Goal: Information Seeking & Learning: Learn about a topic

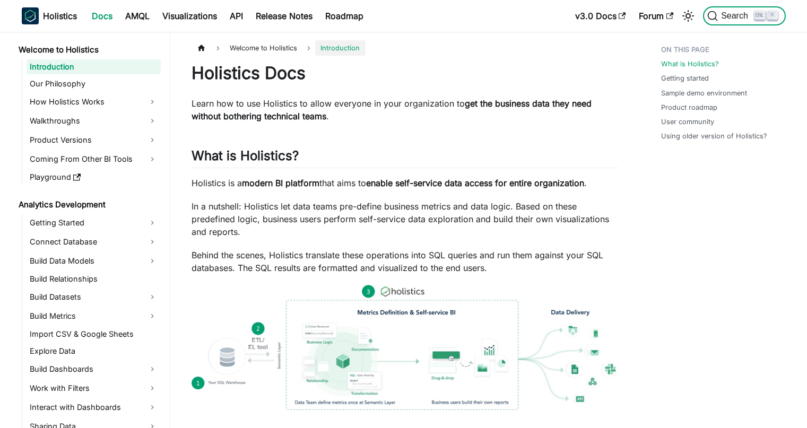
click at [714, 16] on icon "Search (Ctrl+K)" at bounding box center [713, 16] width 11 height 11
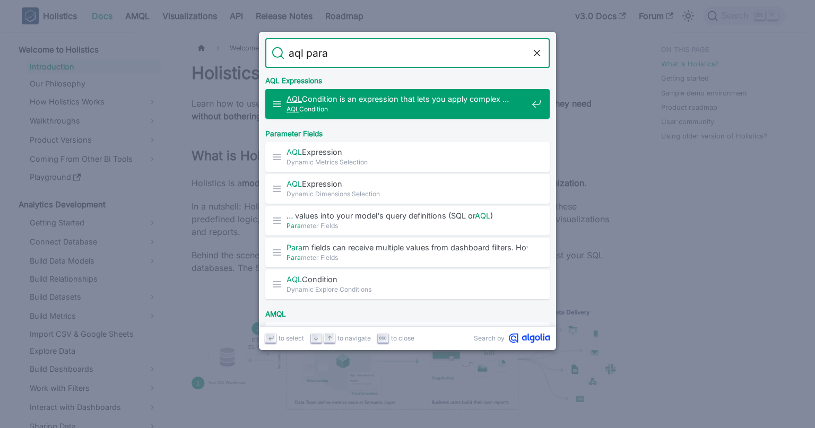
type input "aql param"
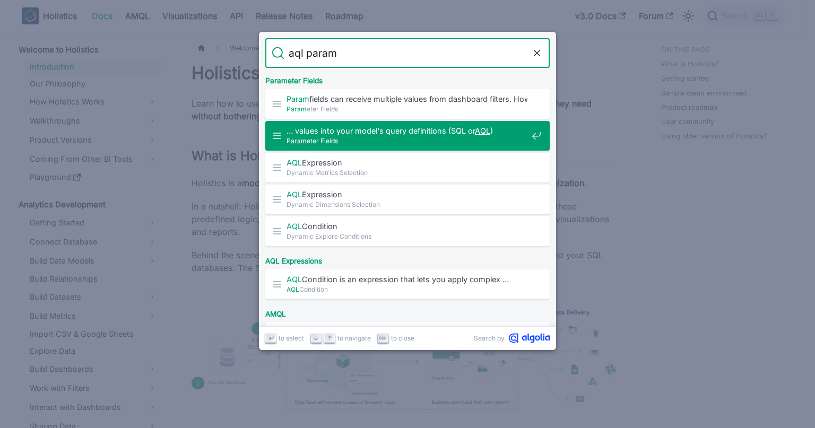
click at [502, 148] on div "… values into your model's query definitions (SQL or AQL ) Param eter Fields" at bounding box center [411, 136] width 278 height 30
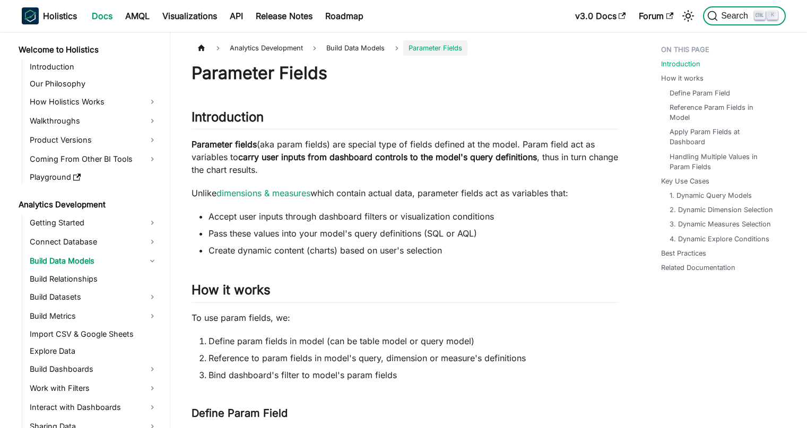
scroll to position [72, 0]
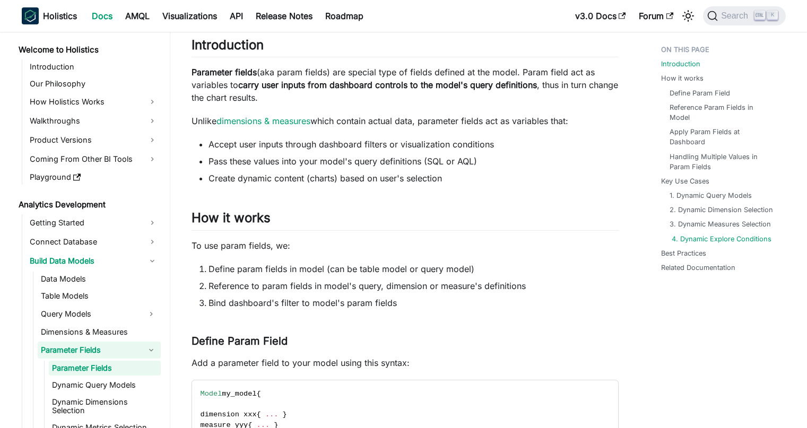
click at [749, 234] on link "4. Dynamic Explore Conditions" at bounding box center [722, 239] width 100 height 10
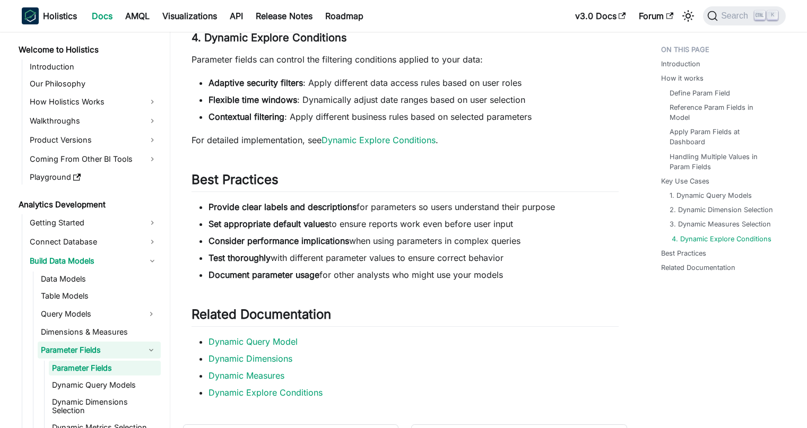
scroll to position [27, 0]
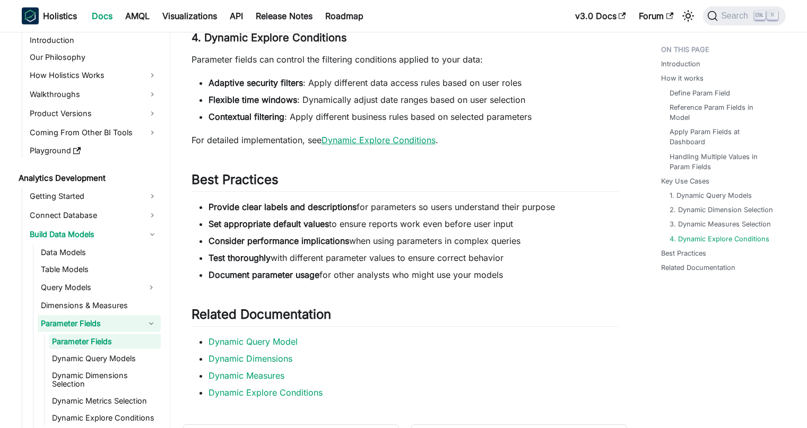
click at [414, 141] on link "Dynamic Explore Conditions" at bounding box center [379, 140] width 114 height 11
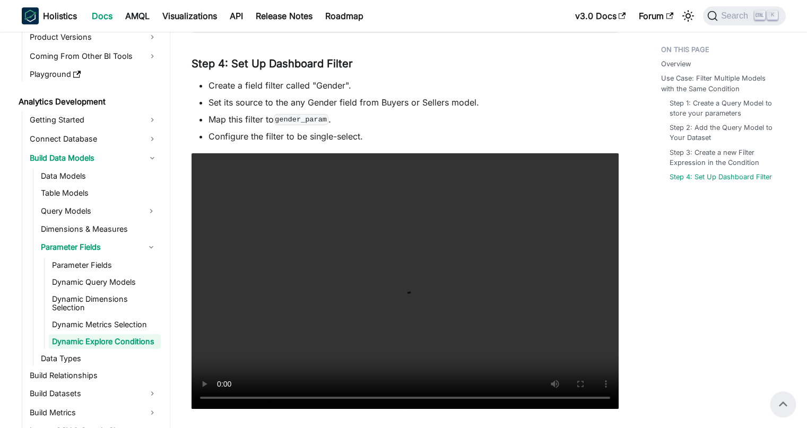
scroll to position [709, 0]
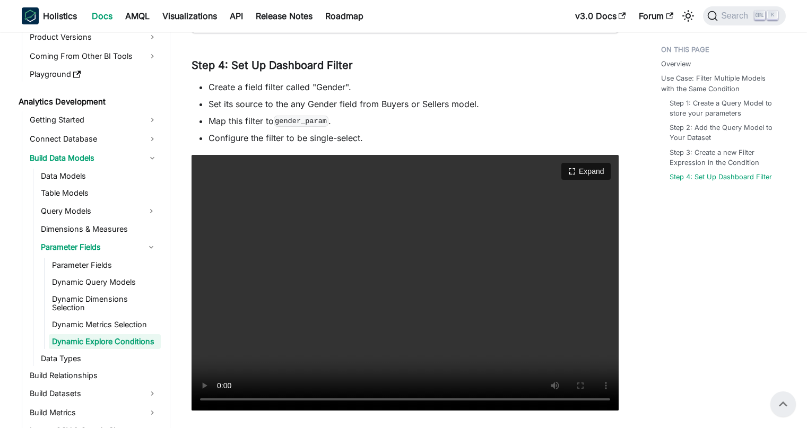
click at [368, 366] on video "Your browser does not support embedding video, but you can download it ." at bounding box center [405, 283] width 427 height 256
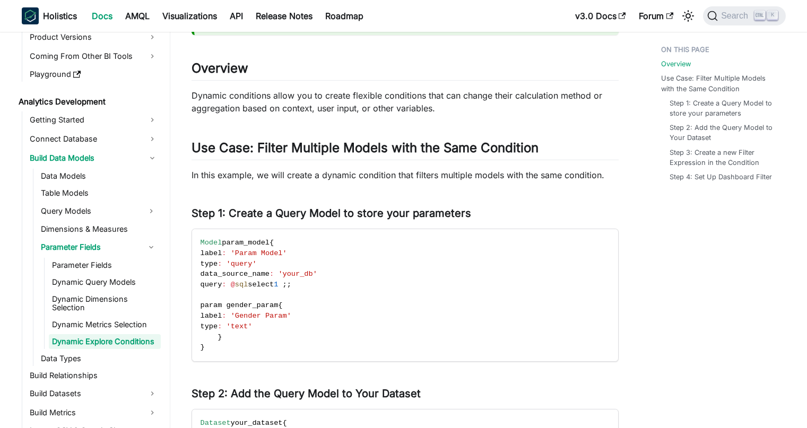
scroll to position [0, 0]
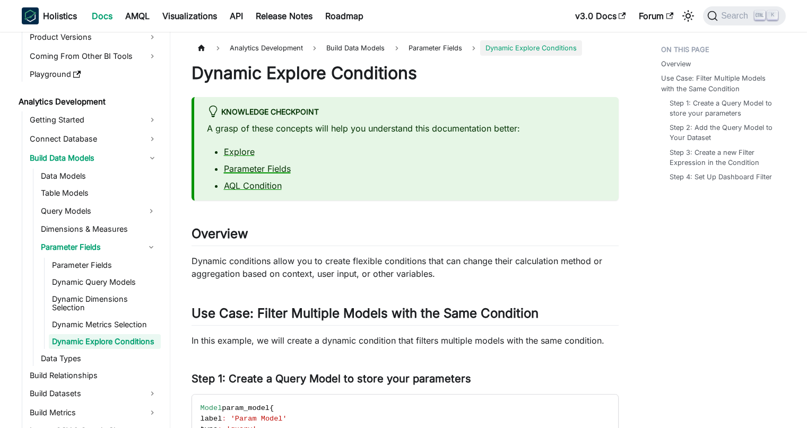
click at [258, 168] on link "Parameter Fields" at bounding box center [257, 168] width 67 height 11
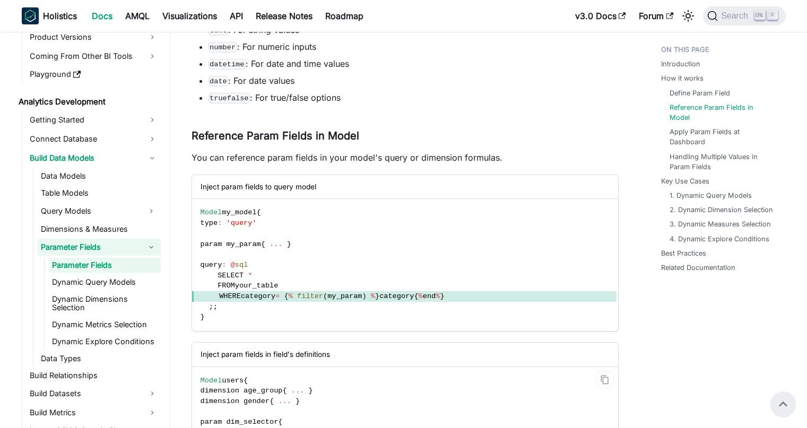
scroll to position [600, 0]
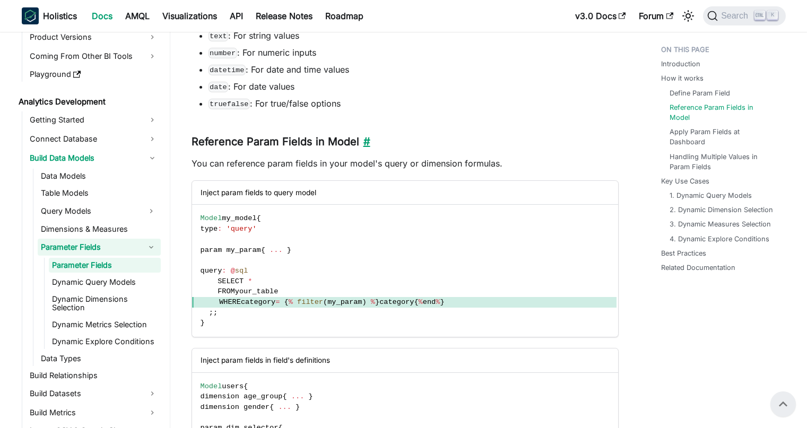
click at [363, 139] on link "​" at bounding box center [364, 141] width 11 height 13
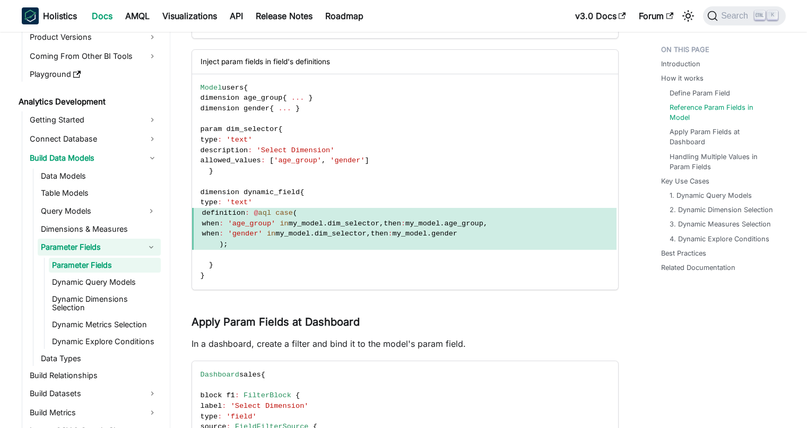
scroll to position [901, 0]
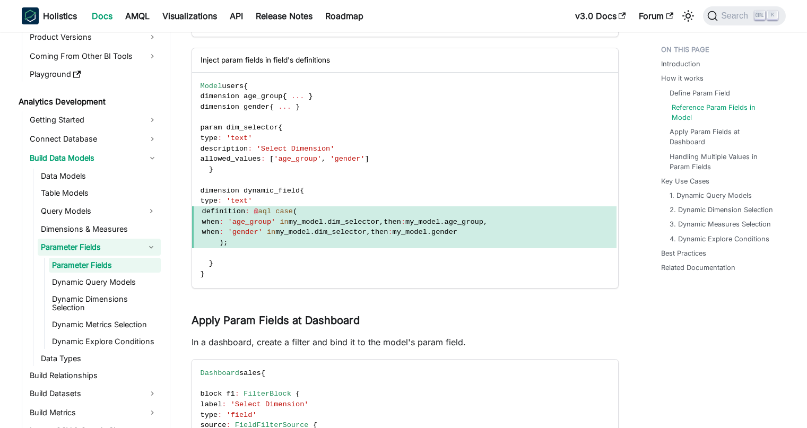
click at [742, 109] on link "Reference Param Fields in Model" at bounding box center [725, 112] width 106 height 20
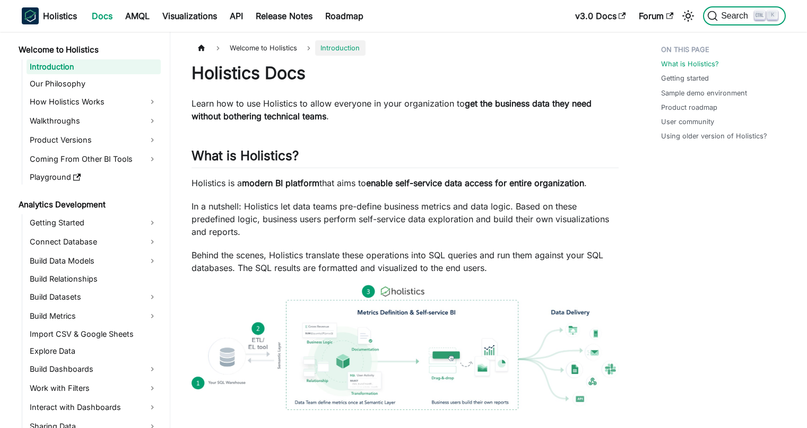
click at [742, 15] on span "Search" at bounding box center [736, 16] width 37 height 10
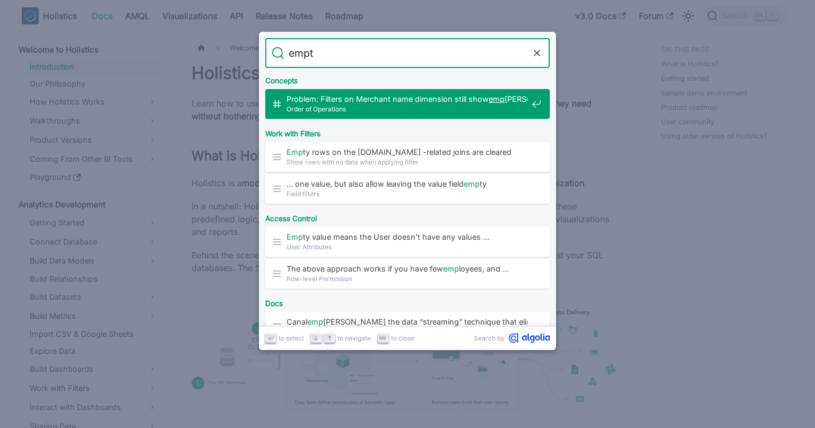
type input "empty"
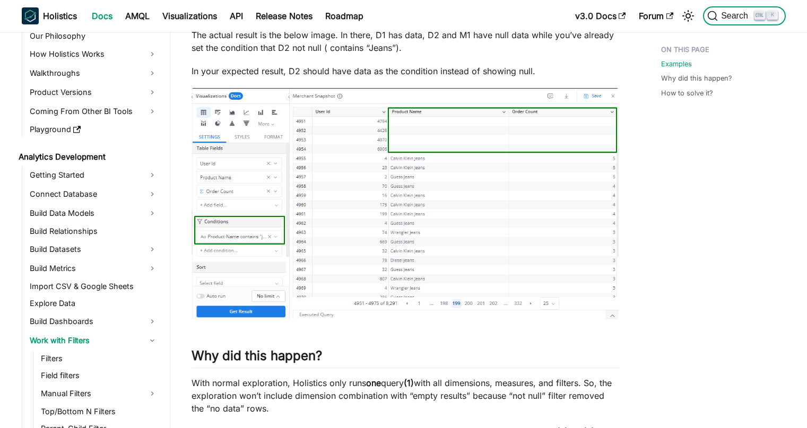
scroll to position [832, 0]
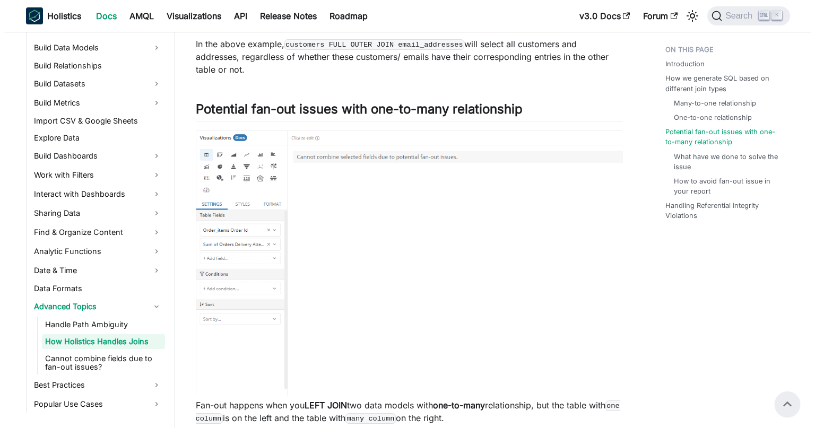
scroll to position [1342, 0]
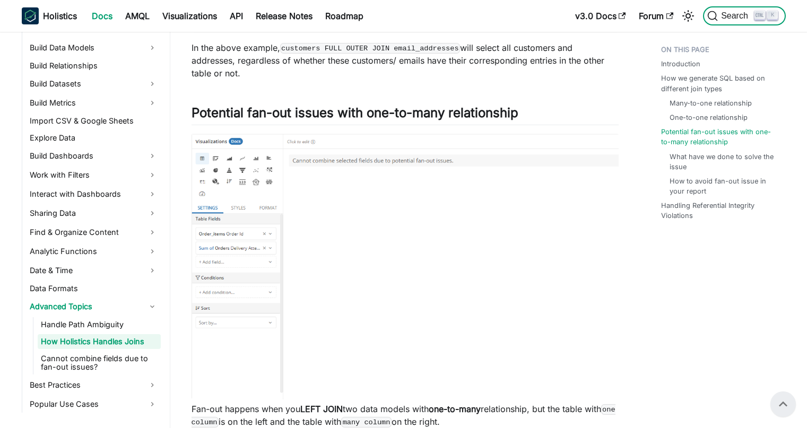
click at [726, 6] on button "Search K" at bounding box center [744, 15] width 82 height 19
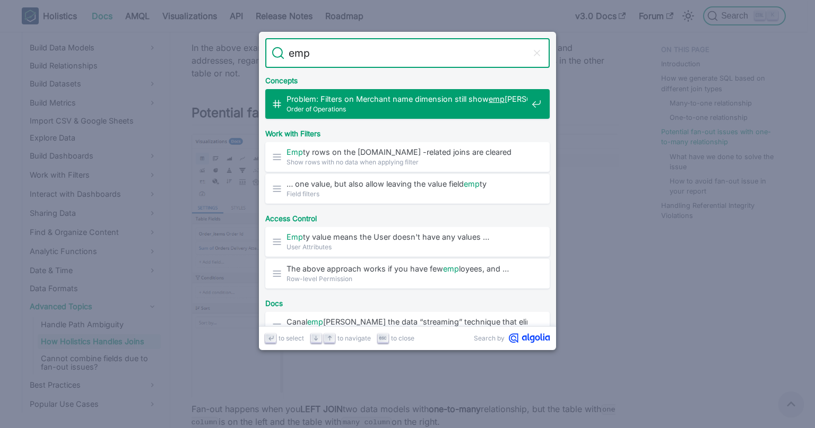
type input "empt"
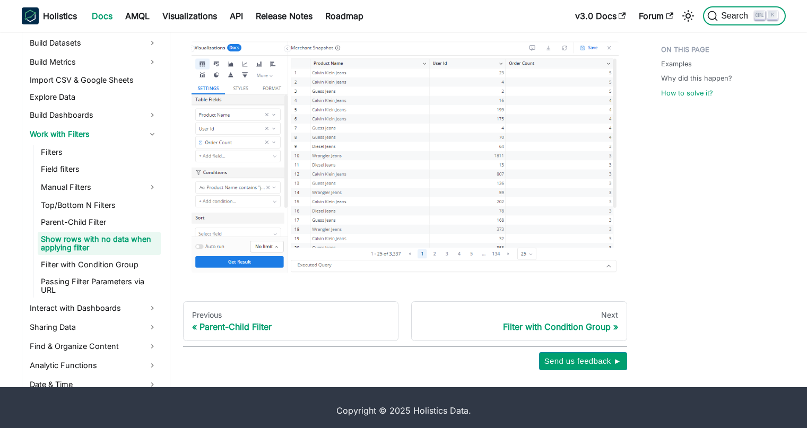
scroll to position [2265, 0]
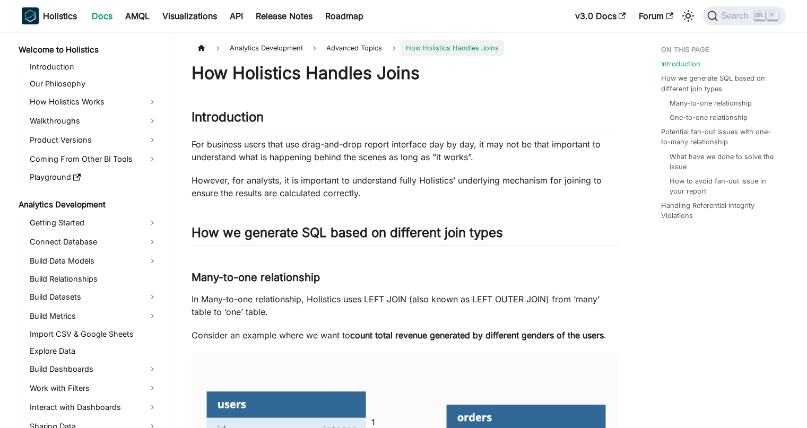
scroll to position [213, 0]
